Goal: Information Seeking & Learning: Find specific fact

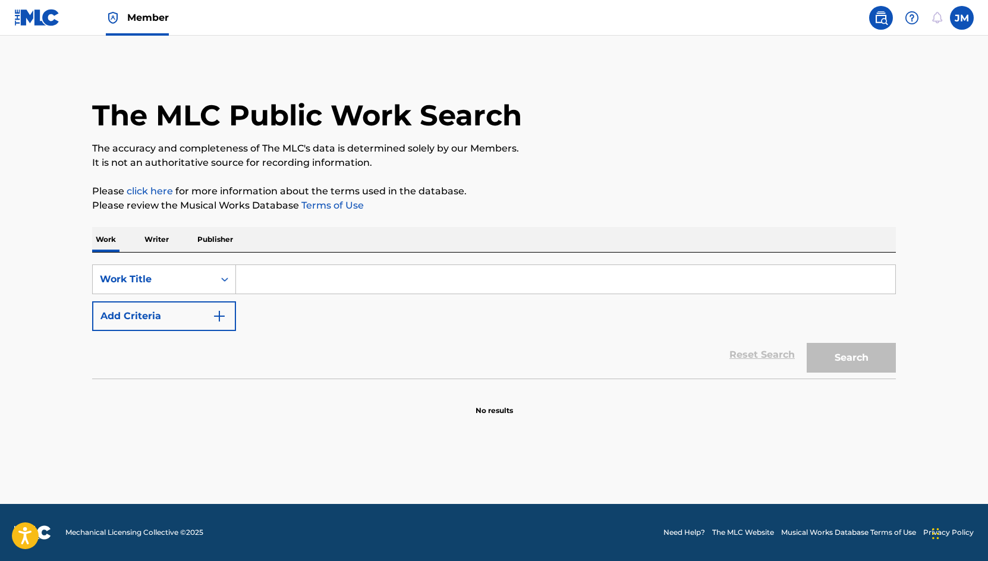
click at [473, 275] on input "Search Form" at bounding box center [565, 279] width 659 height 29
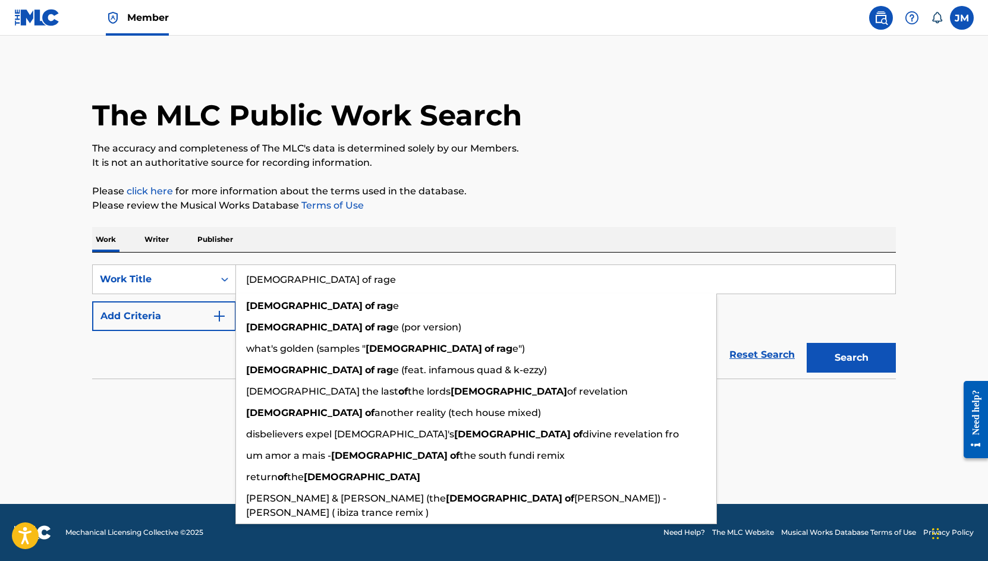
type input "prophets of rage"
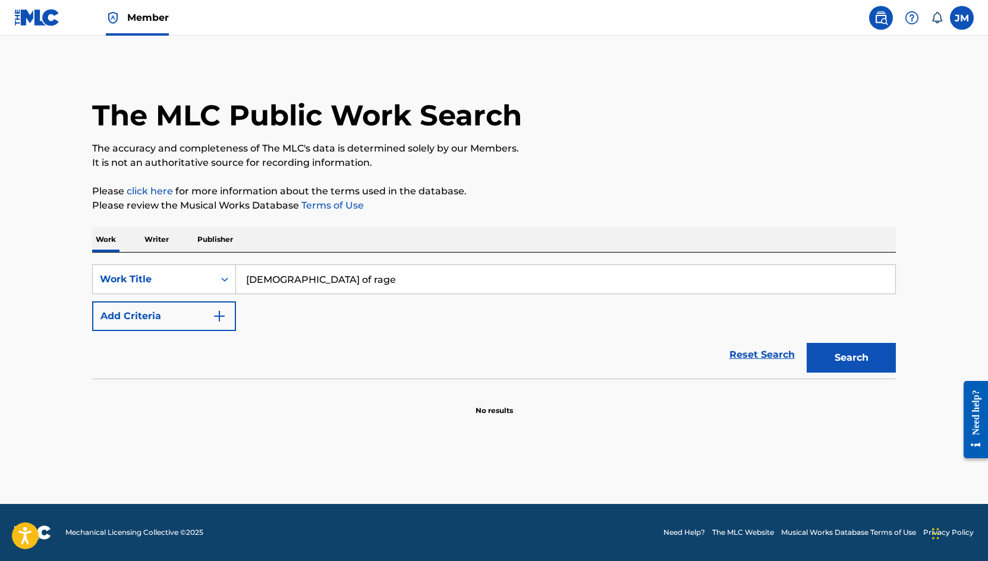
click at [92, 301] on button "Add Criteria" at bounding box center [164, 316] width 144 height 30
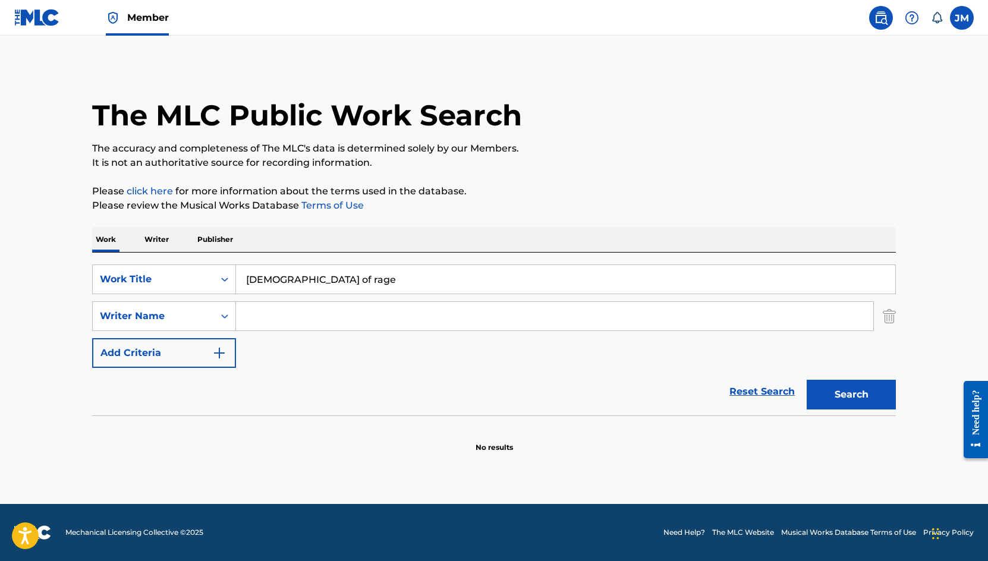
drag, startPoint x: 260, startPoint y: 310, endPoint x: 320, endPoint y: 302, distance: 60.5
click at [266, 310] on input "Search Form" at bounding box center [554, 316] width 637 height 29
type input "i"
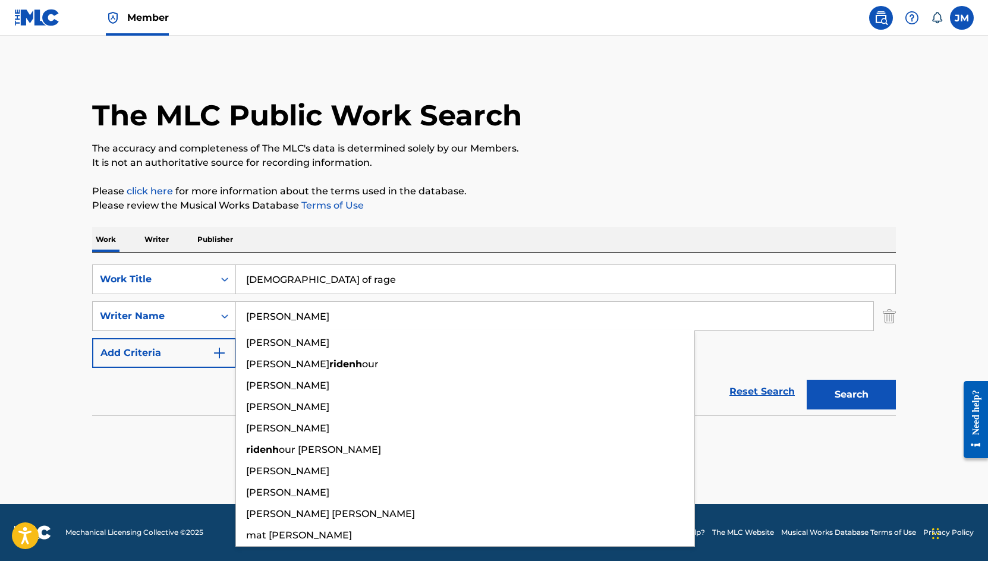
type input "ridenhour"
click at [806, 380] on button "Search" at bounding box center [850, 395] width 89 height 30
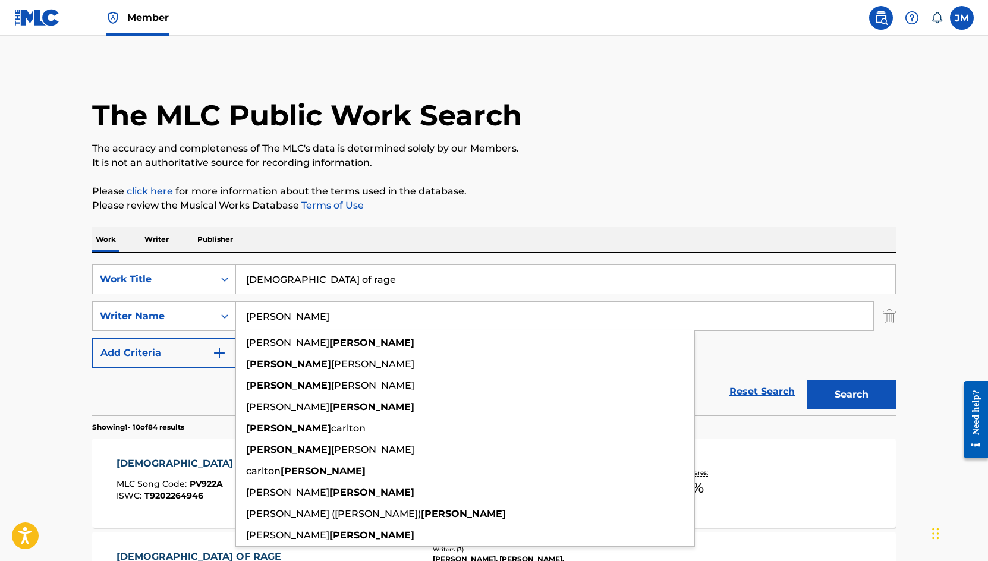
click at [483, 212] on p "Please review the Musical Works Database Terms of Use" at bounding box center [494, 206] width 804 height 14
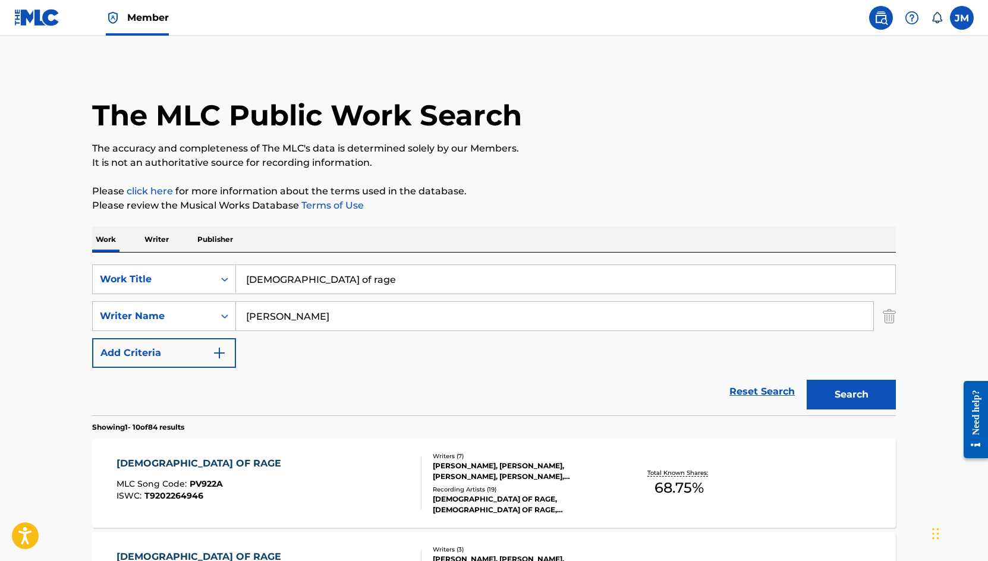
scroll to position [79, 0]
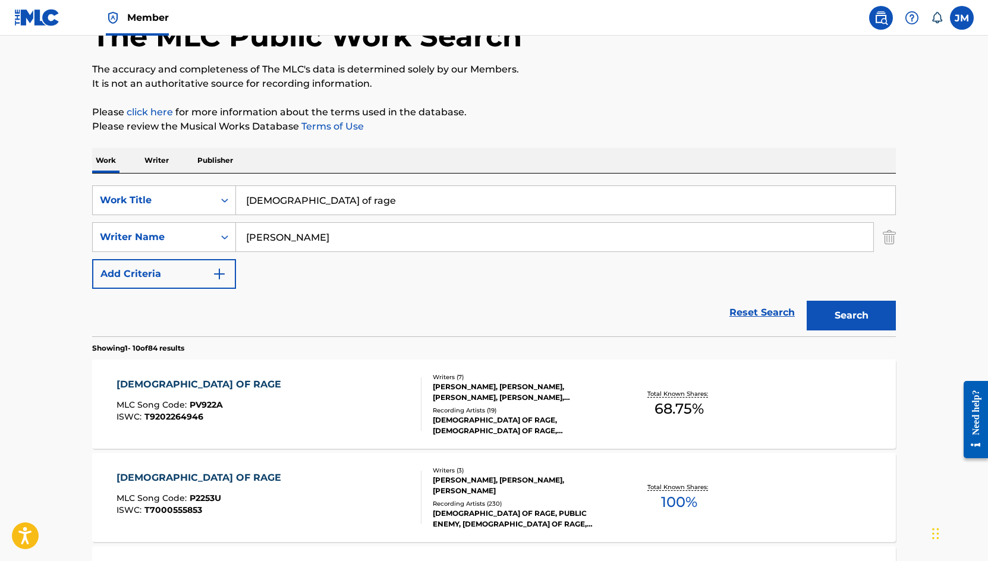
click at [562, 415] on div "PROPHETS OF RAGE, PROPHETS OF RAGE, PROPHETS OF RAGE, PROPHETS OF RAGE, PROPHET…" at bounding box center [522, 425] width 179 height 21
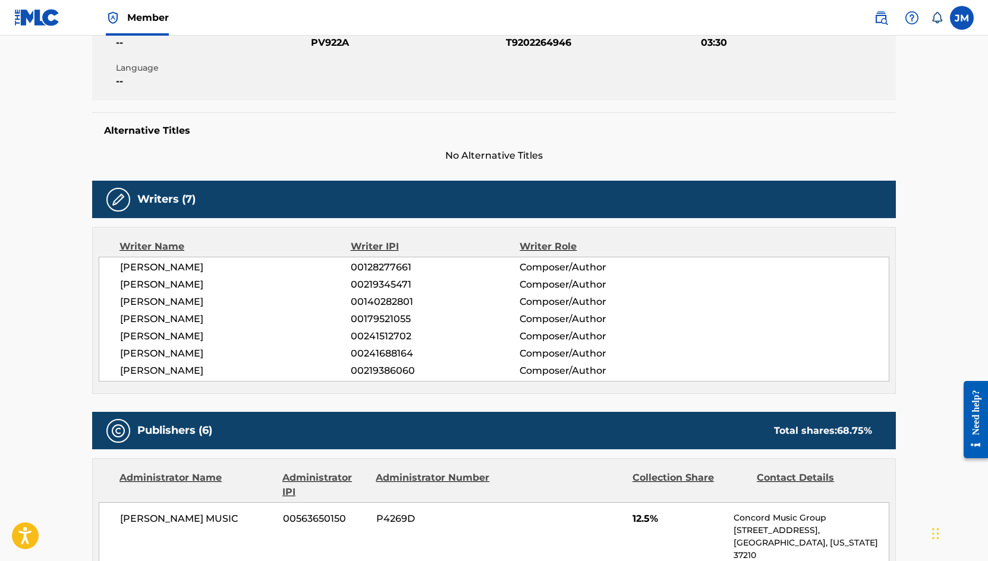
scroll to position [80, 0]
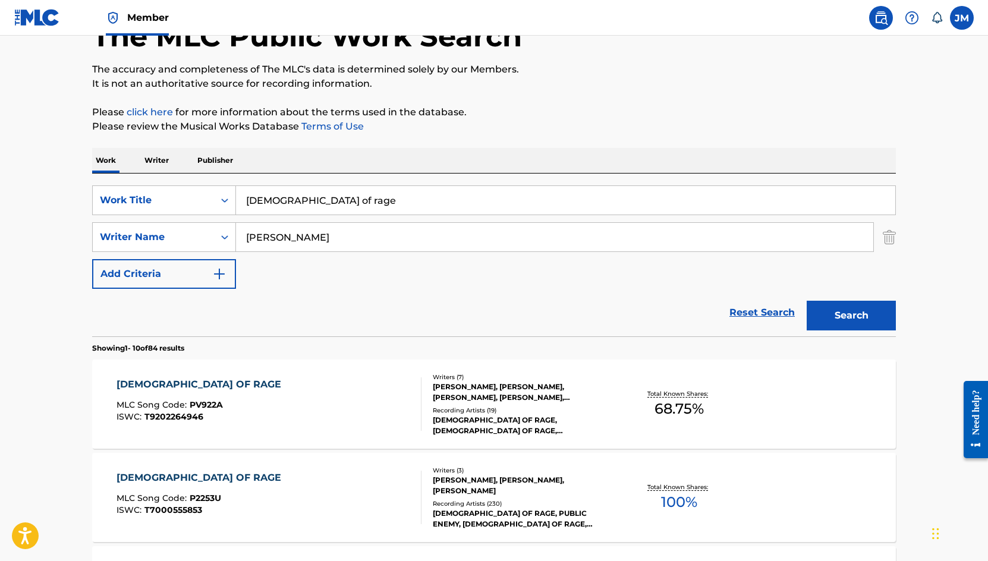
scroll to position [237, 0]
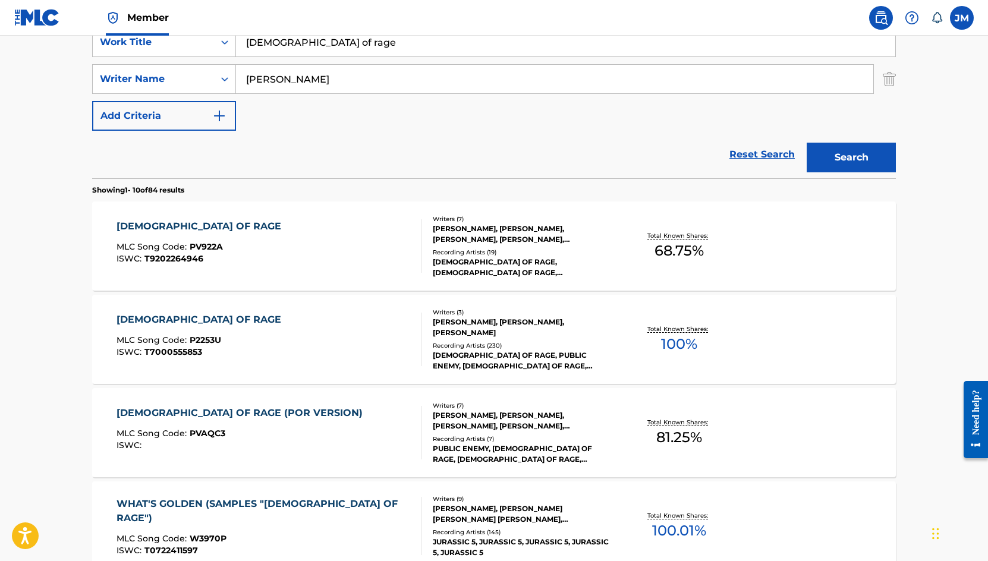
click at [785, 432] on div "PROPHETS OF RAGE (POR VERSION) MLC Song Code : PVAQC3 ISWC : Writers ( 7 ) ERIC…" at bounding box center [494, 432] width 804 height 89
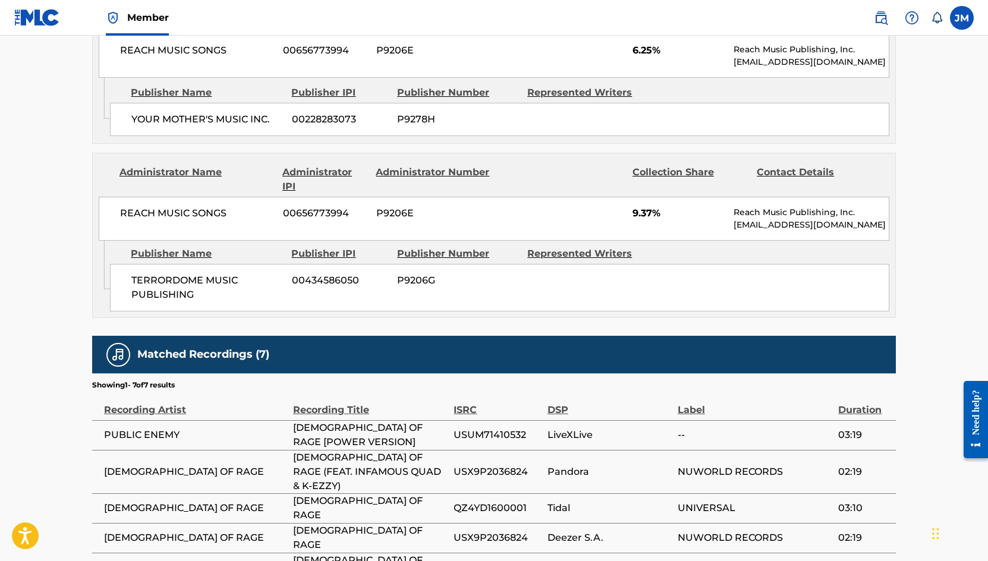
scroll to position [1745, 0]
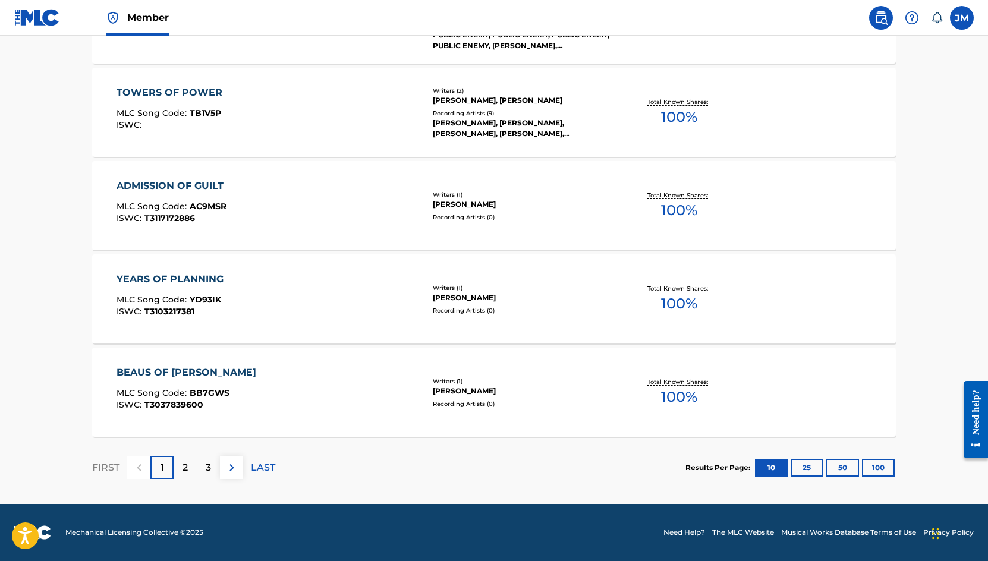
scroll to position [237, 0]
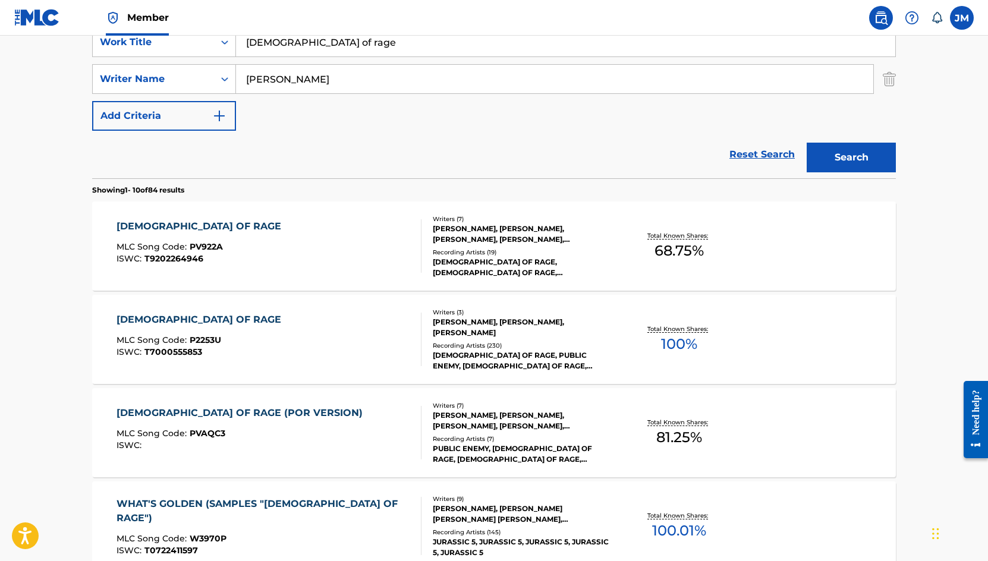
click at [575, 255] on div "Recording Artists ( 19 )" at bounding box center [522, 252] width 179 height 9
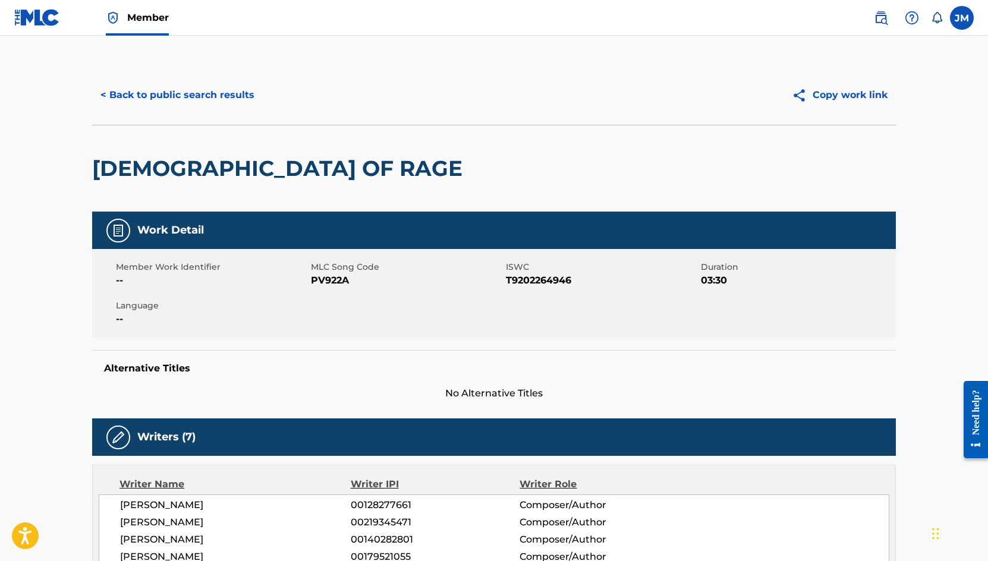
scroll to position [237, 0]
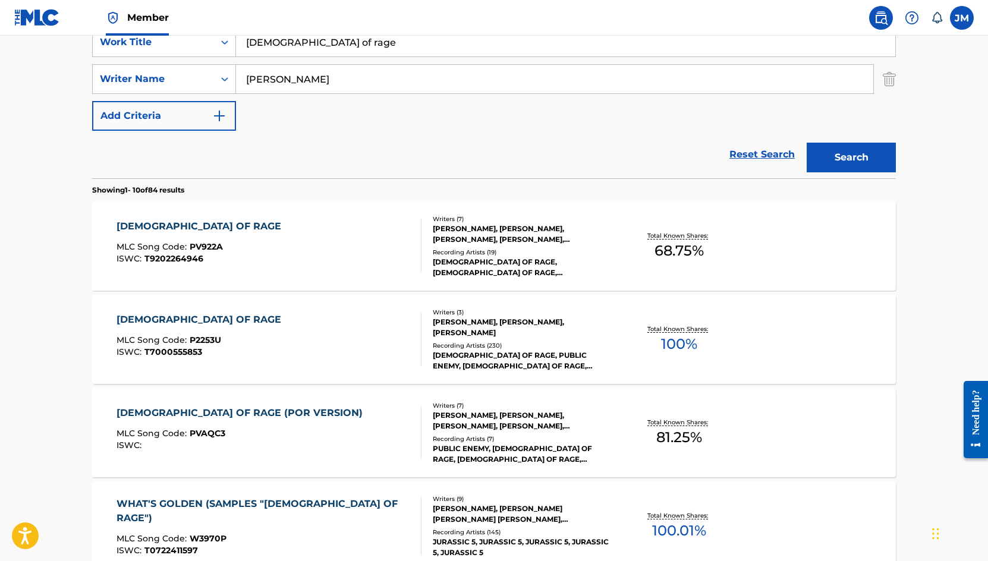
click at [537, 429] on div "ERIC SADLER, TIM COMMERFORD, LOUISE FREESE, BRAD J WILK, TOM MORELLO, JAMES HEN…" at bounding box center [522, 420] width 179 height 21
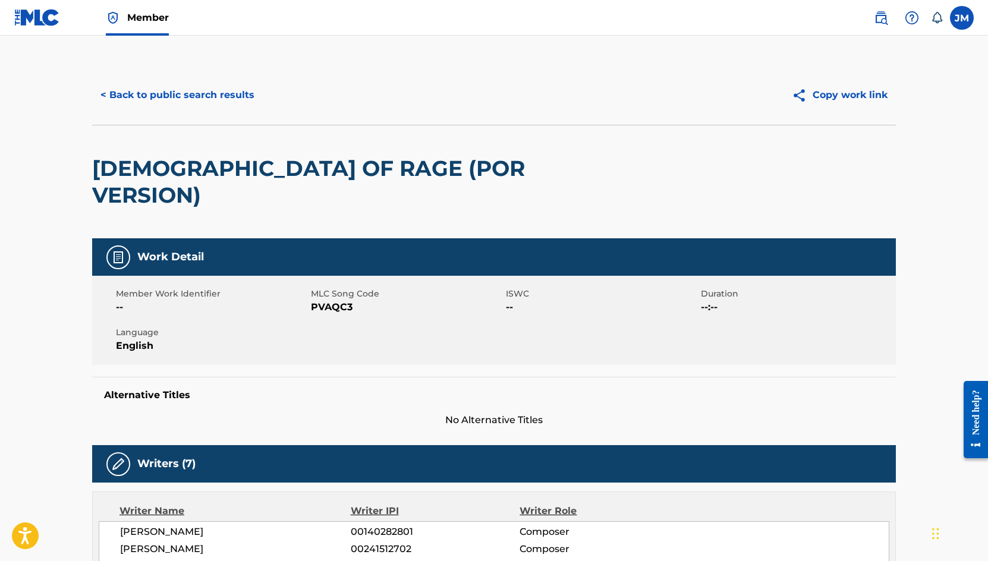
drag, startPoint x: 163, startPoint y: 106, endPoint x: 521, endPoint y: 147, distance: 360.1
click at [521, 147] on div "< Back to public search results Copy work link PROPHETS OF RAGE (POR VERSION)" at bounding box center [494, 151] width 804 height 173
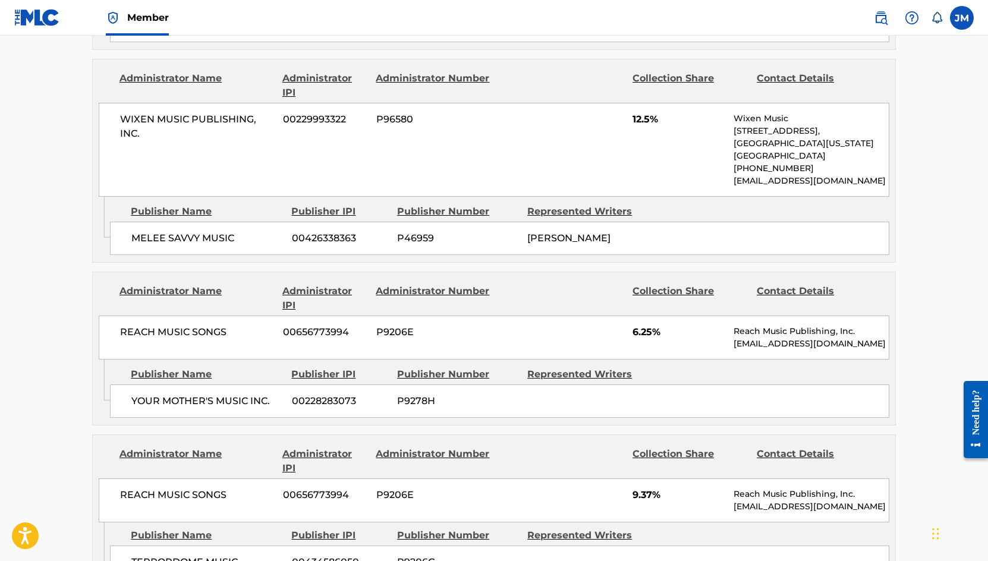
scroll to position [1505, 0]
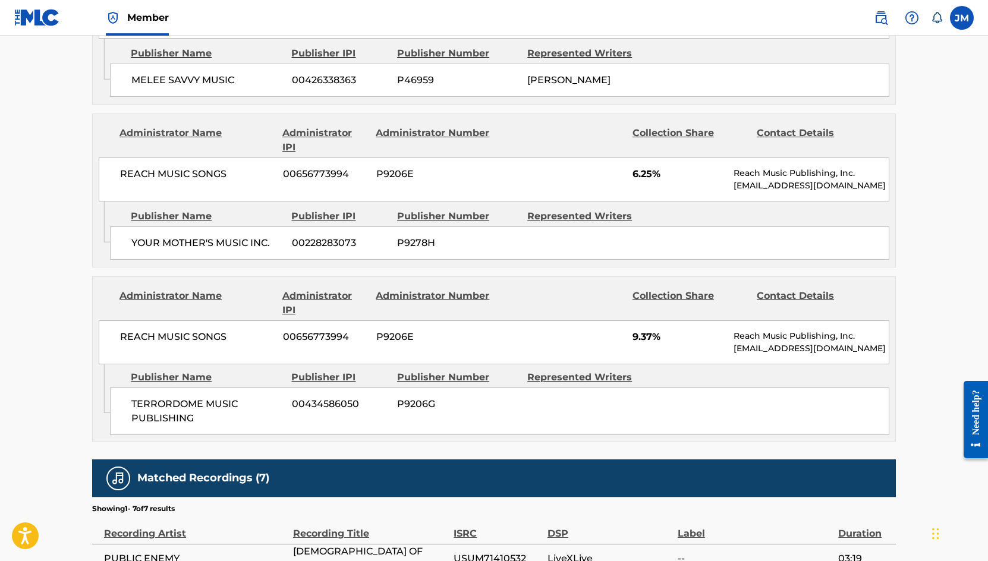
scroll to position [237, 0]
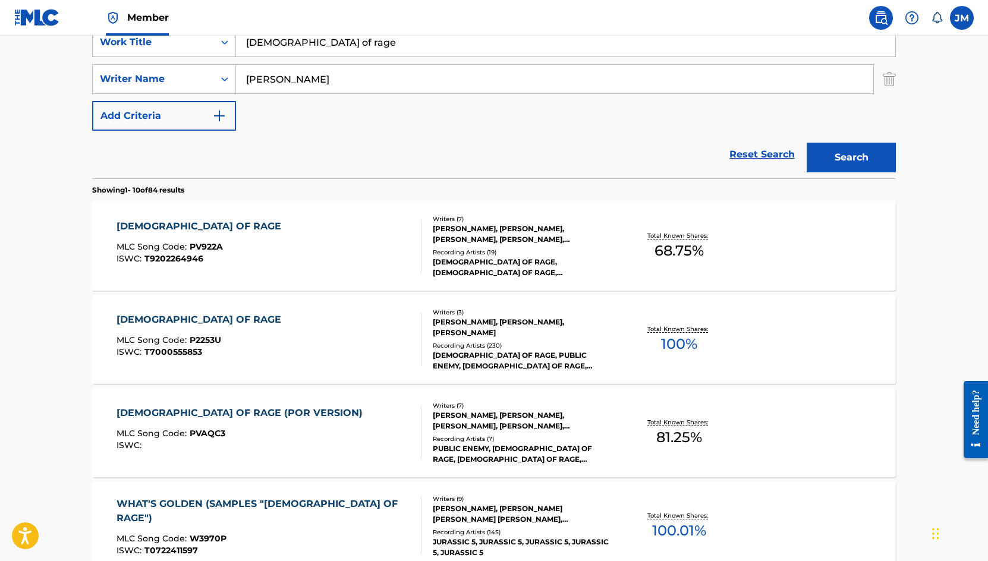
click at [282, 451] on div "PROPHETS OF RAGE (POR VERSION) MLC Song Code : PVAQC3 ISWC :" at bounding box center [242, 432] width 252 height 53
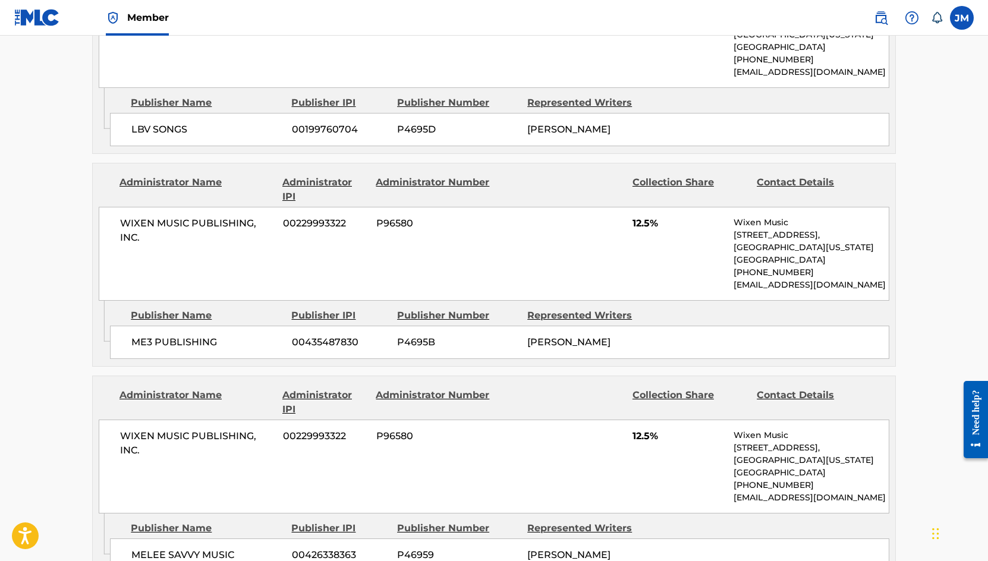
scroll to position [1268, 0]
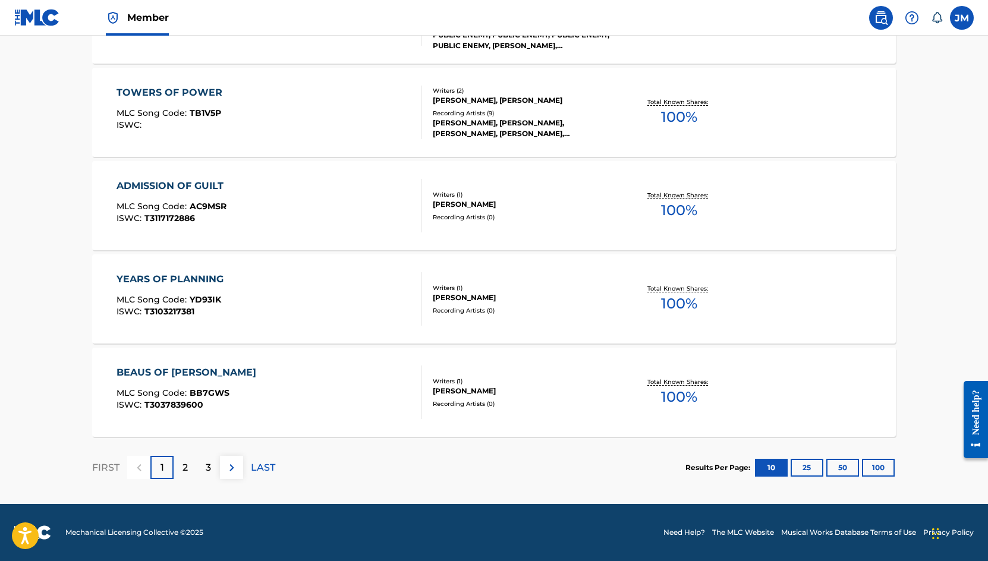
scroll to position [237, 0]
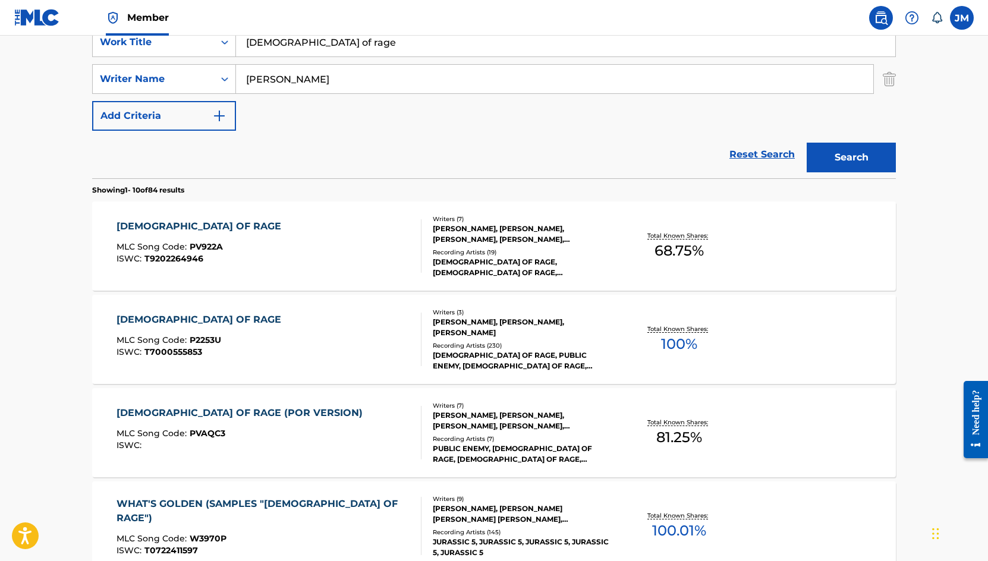
click at [245, 219] on div "PROPHETS OF RAGE MLC Song Code : PV922A ISWC : T9202264946" at bounding box center [268, 245] width 305 height 53
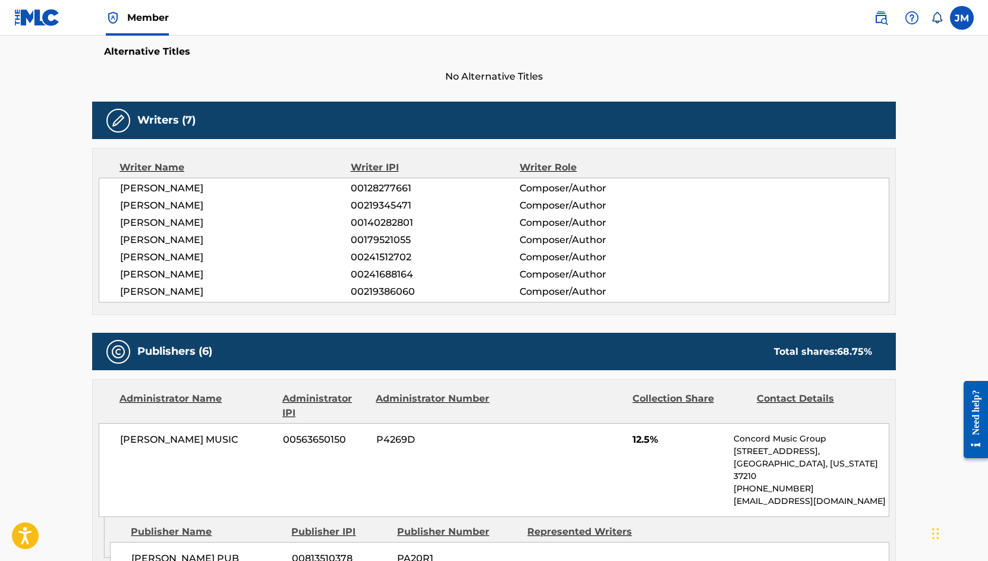
scroll to position [79, 0]
